Goal: Navigation & Orientation: Find specific page/section

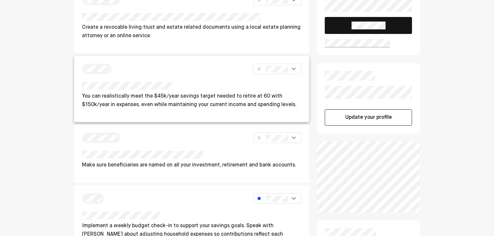
scroll to position [46, 0]
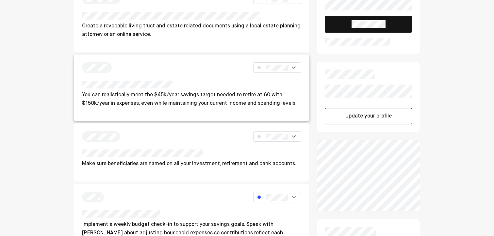
click at [168, 108] on div "You can realistically meet the $45k/year savings target needed to retire at 60 …" at bounding box center [191, 98] width 219 height 35
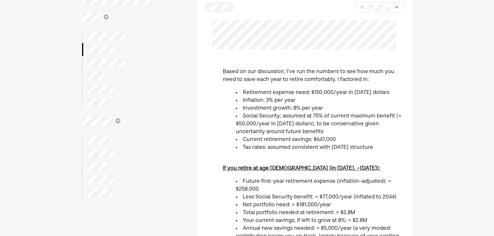
scroll to position [33, 0]
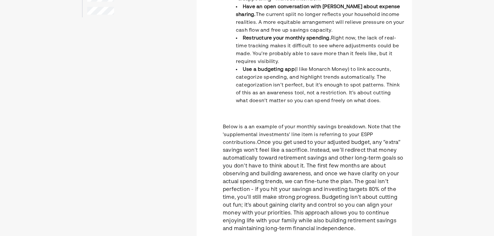
scroll to position [206, 0]
